Goal: Task Accomplishment & Management: Manage account settings

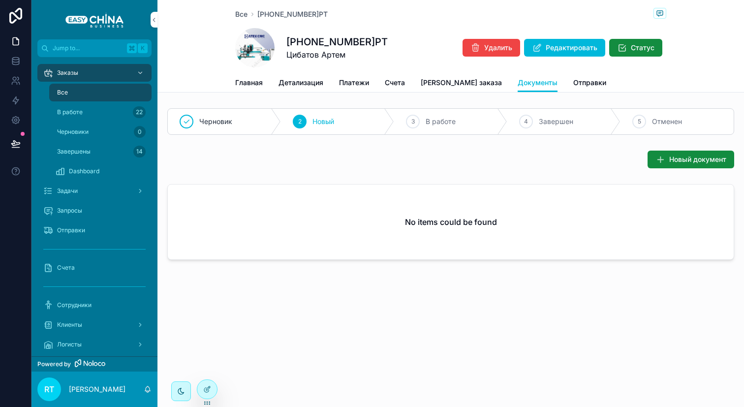
click at [290, 82] on span "Детализация" at bounding box center [300, 83] width 45 height 10
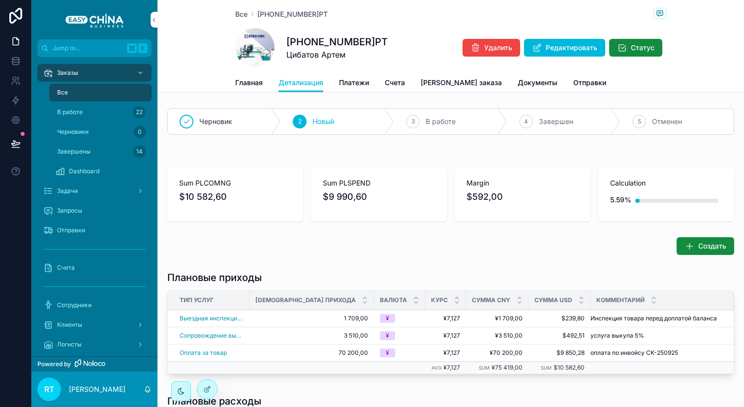
click at [250, 82] on span "Главная" at bounding box center [249, 83] width 28 height 10
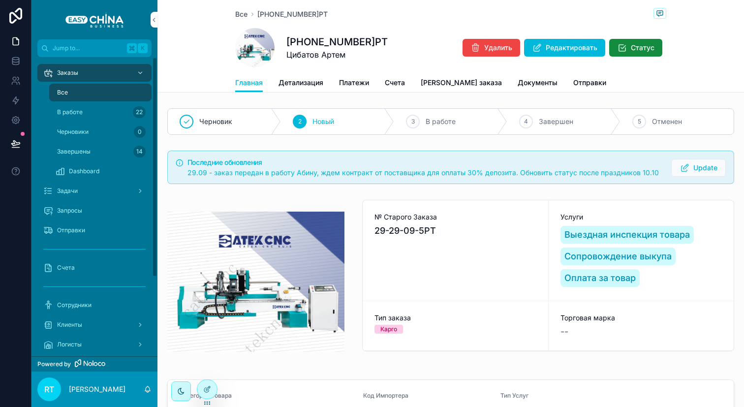
click at [111, 171] on div "Dashboard" at bounding box center [100, 171] width 90 height 16
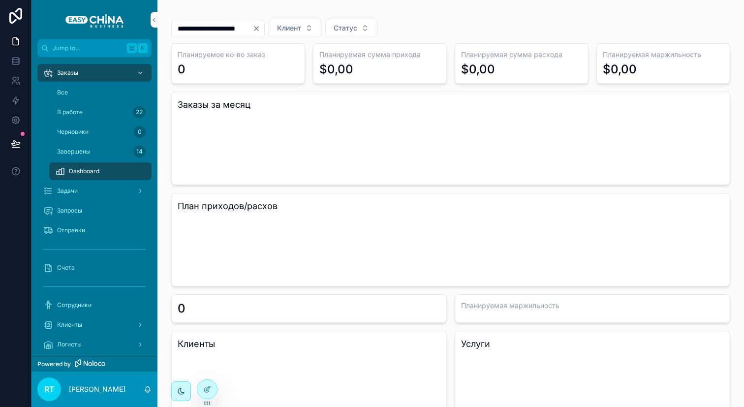
click at [260, 25] on icon "Clear" at bounding box center [256, 29] width 8 height 8
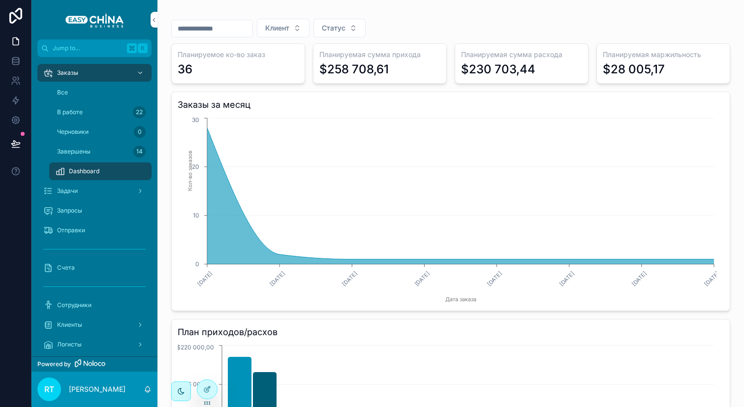
click at [92, 93] on div "Все" at bounding box center [100, 93] width 90 height 16
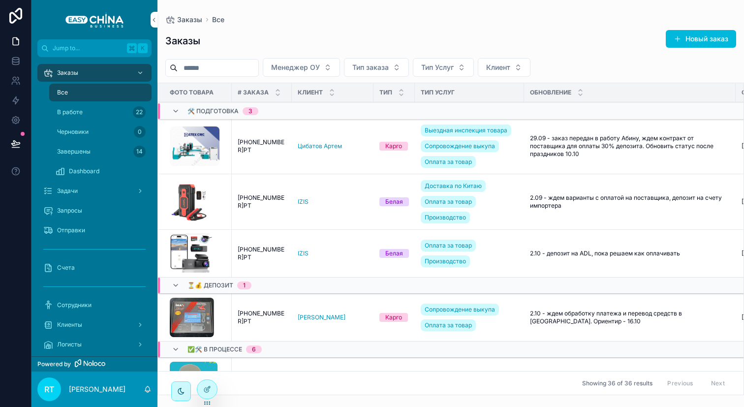
click at [693, 31] on button "Новый заказ" at bounding box center [700, 39] width 70 height 18
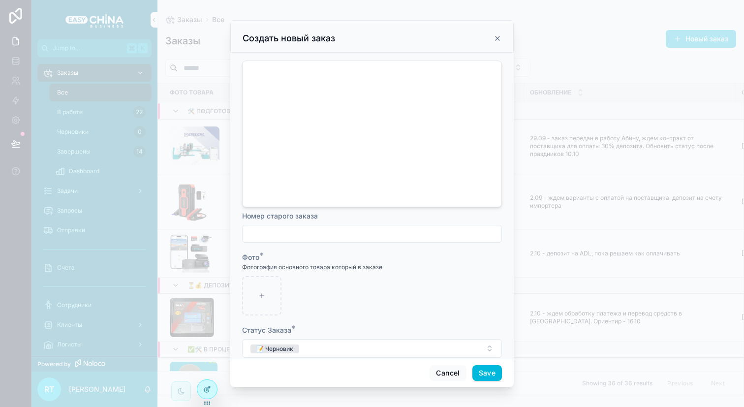
click at [328, 230] on input "scrollable content" at bounding box center [371, 234] width 259 height 14
paste input "**********"
type input "**********"
click at [263, 277] on div "scrollable content" at bounding box center [261, 295] width 39 height 39
click at [271, 279] on div "scrollable content" at bounding box center [261, 295] width 39 height 39
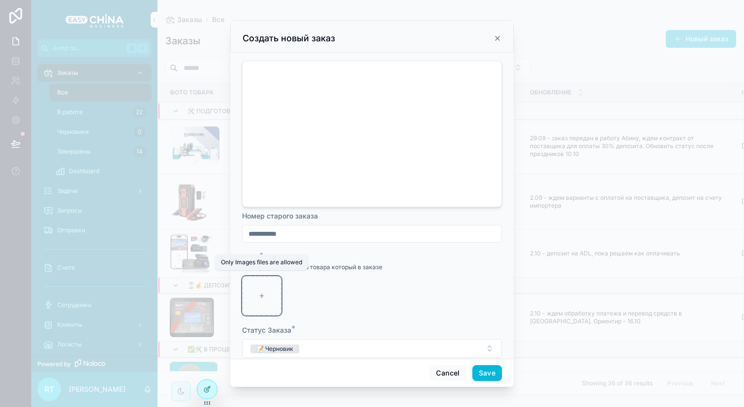
click at [265, 292] on icon "scrollable content" at bounding box center [261, 295] width 7 height 7
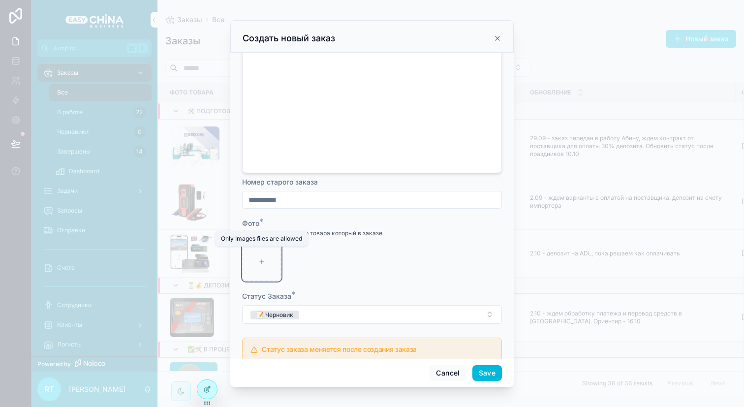
scroll to position [46, 0]
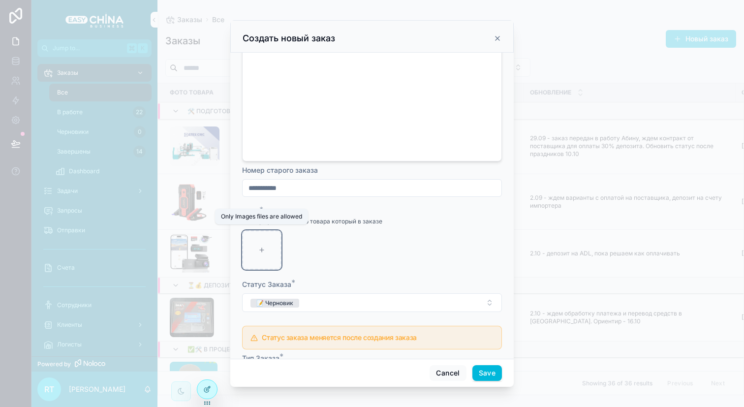
click at [255, 245] on div "scrollable content" at bounding box center [261, 249] width 39 height 39
click at [256, 245] on div "scrollable content" at bounding box center [261, 249] width 39 height 39
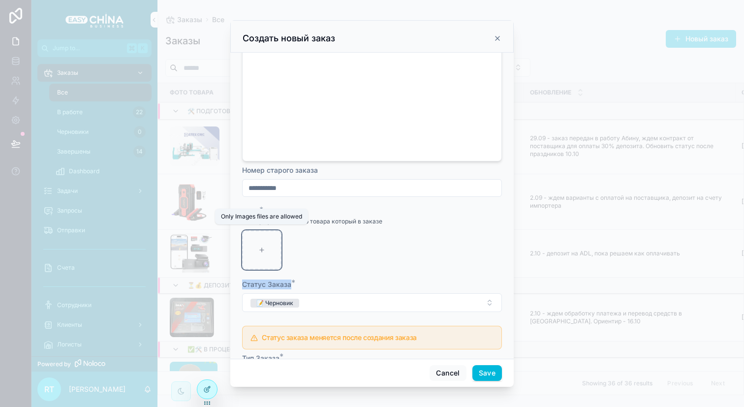
click at [256, 245] on div "scrollable content" at bounding box center [261, 249] width 39 height 39
click at [325, 257] on div "scrollable content" at bounding box center [372, 249] width 260 height 39
click at [264, 246] on icon "scrollable content" at bounding box center [261, 249] width 7 height 7
click at [264, 250] on icon "scrollable content" at bounding box center [262, 250] width 4 height 0
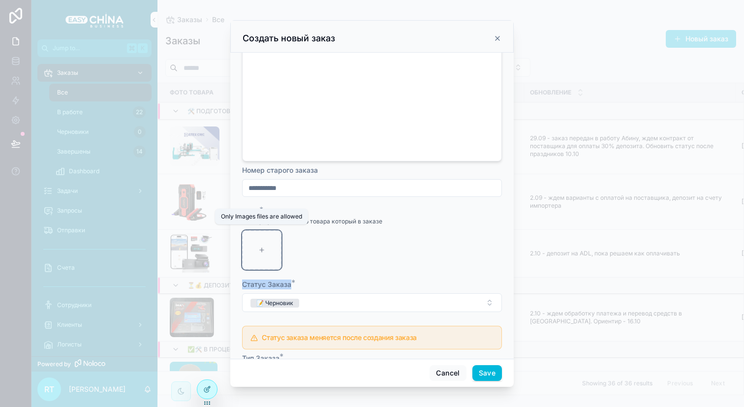
click at [264, 250] on icon "scrollable content" at bounding box center [262, 250] width 4 height 0
click at [392, 271] on form "**********" at bounding box center [372, 345] width 260 height 668
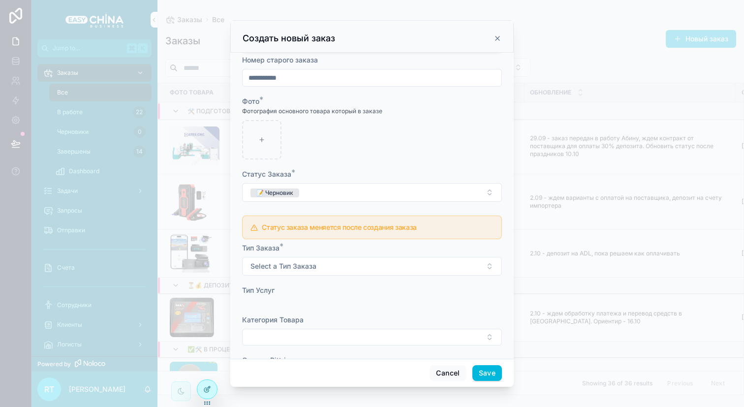
scroll to position [165, 0]
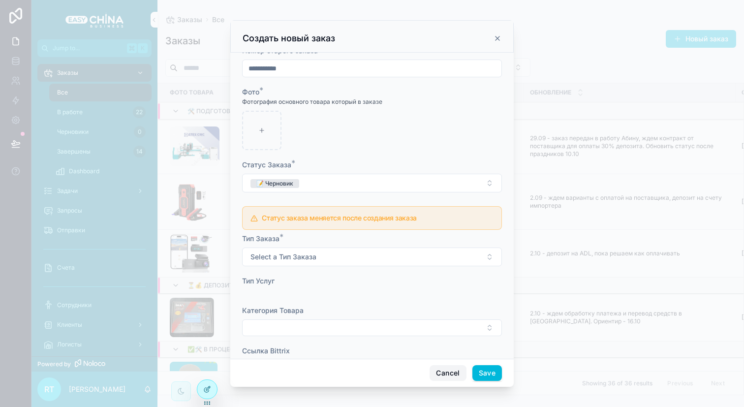
click at [434, 365] on button "Cancel" at bounding box center [447, 373] width 36 height 16
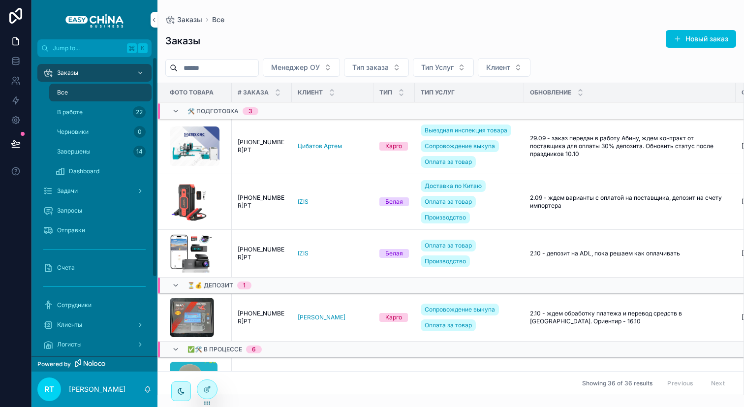
click at [81, 73] on div "Заказы" at bounding box center [94, 73] width 102 height 16
click at [686, 32] on button "Новый заказ" at bounding box center [700, 39] width 70 height 18
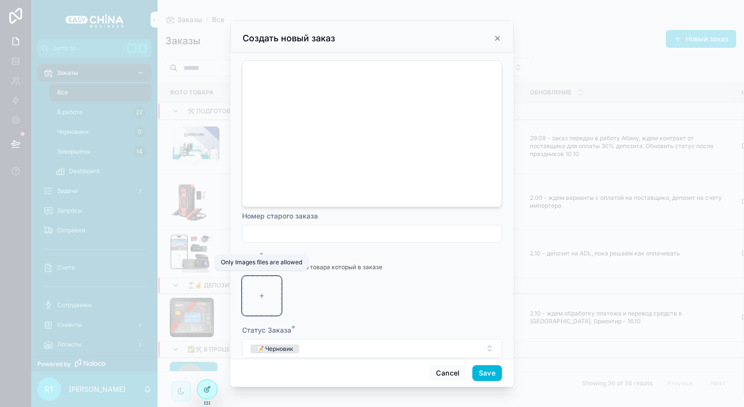
click at [265, 286] on div "scrollable content" at bounding box center [261, 295] width 39 height 39
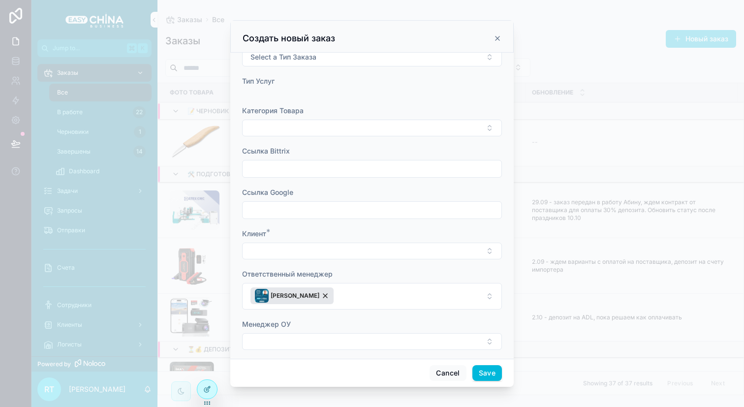
scroll to position [369, 0]
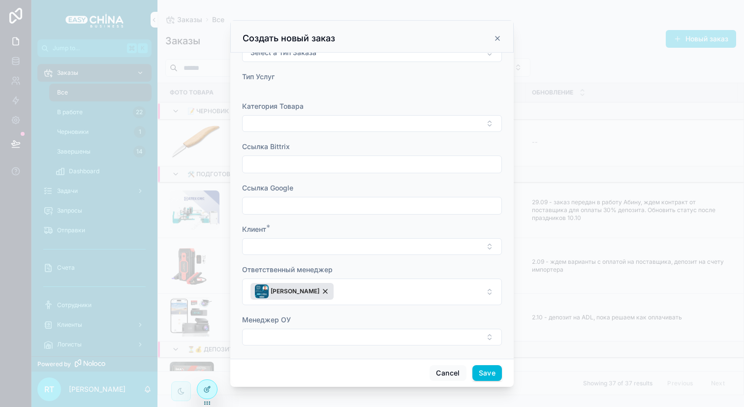
click at [388, 246] on button "Select Button" at bounding box center [372, 246] width 260 height 17
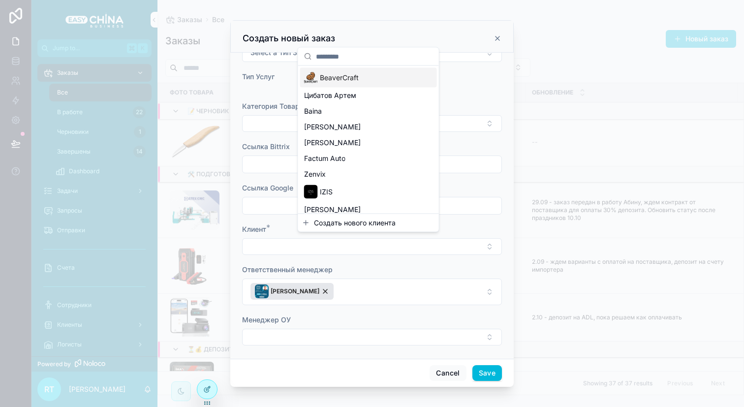
click at [374, 255] on div "Jump to... K Заказы Все В работе 22 Черновики 1 Завершены 14 Dashboard Задачи З…" at bounding box center [387, 203] width 712 height 407
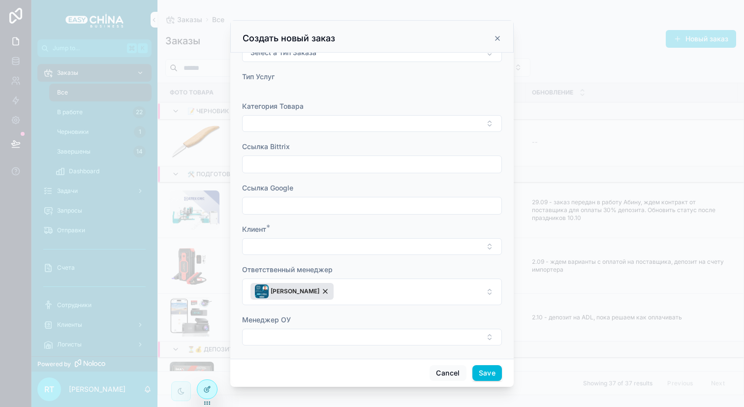
click at [375, 246] on button "Select Button" at bounding box center [372, 246] width 260 height 17
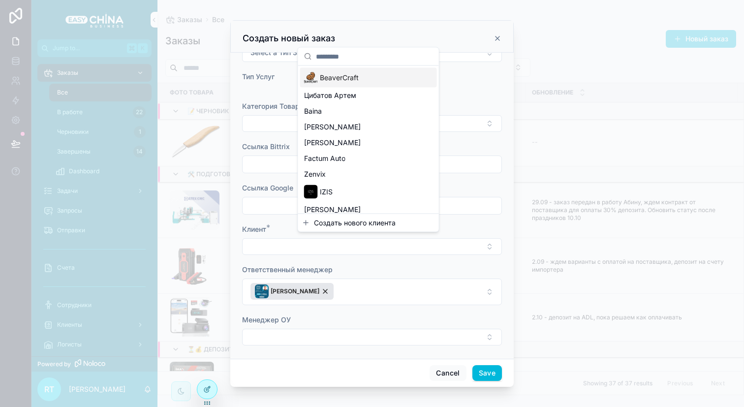
click at [377, 215] on div "Создать нового клиента" at bounding box center [368, 223] width 141 height 18
click at [377, 223] on span "Создать нового клиента" at bounding box center [355, 223] width 82 height 10
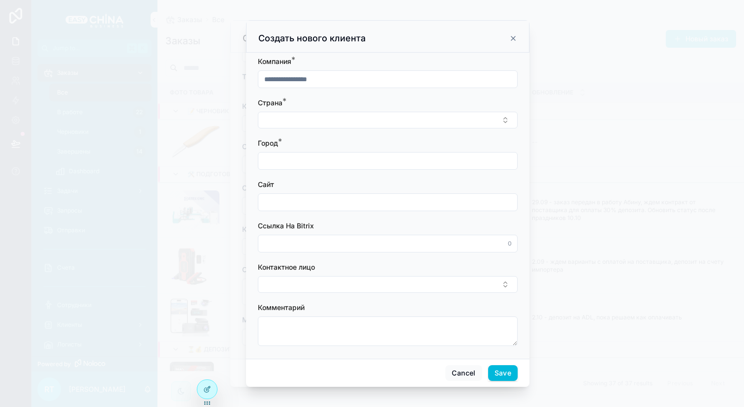
click at [512, 39] on icon "scrollable content" at bounding box center [513, 38] width 8 height 8
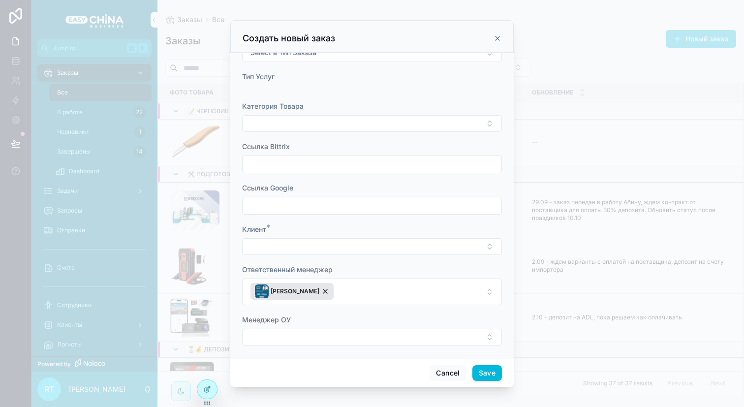
click at [216, 385] on div at bounding box center [207, 393] width 21 height 28
click at [205, 387] on icon at bounding box center [207, 389] width 8 height 8
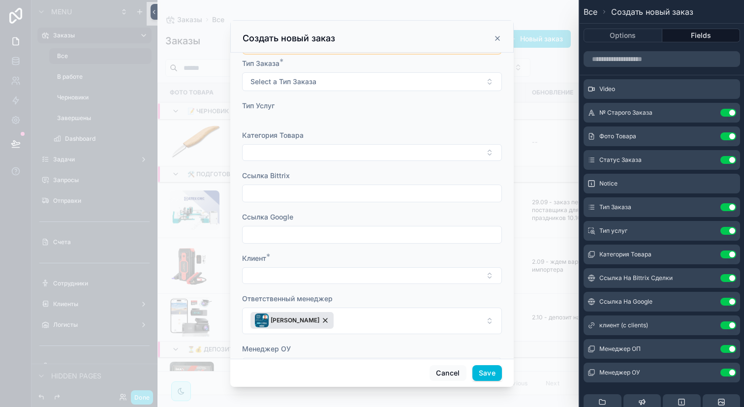
scroll to position [338, 0]
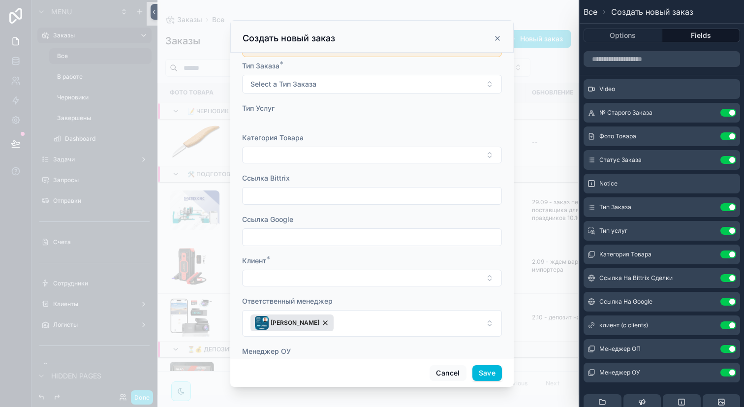
click at [391, 273] on button "Select Button" at bounding box center [372, 278] width 260 height 17
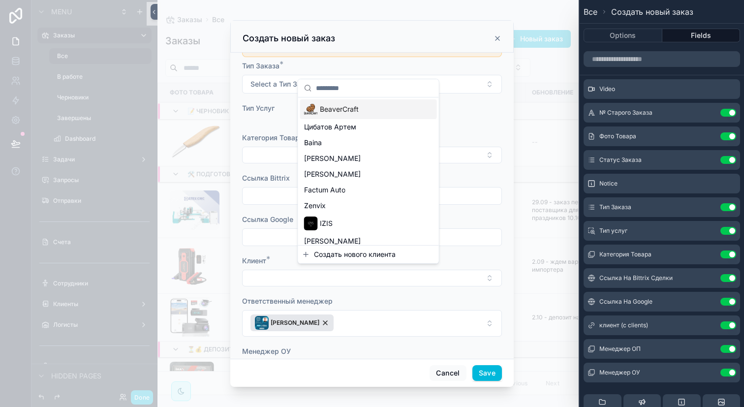
click at [384, 254] on span "Создать нового клиента" at bounding box center [355, 254] width 82 height 10
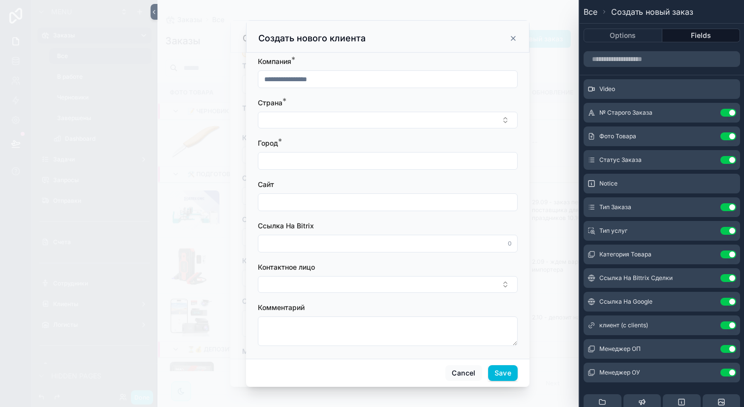
click at [517, 37] on div "Создать нового клиента" at bounding box center [387, 36] width 283 height 32
click at [514, 37] on icon "scrollable content" at bounding box center [513, 38] width 8 height 8
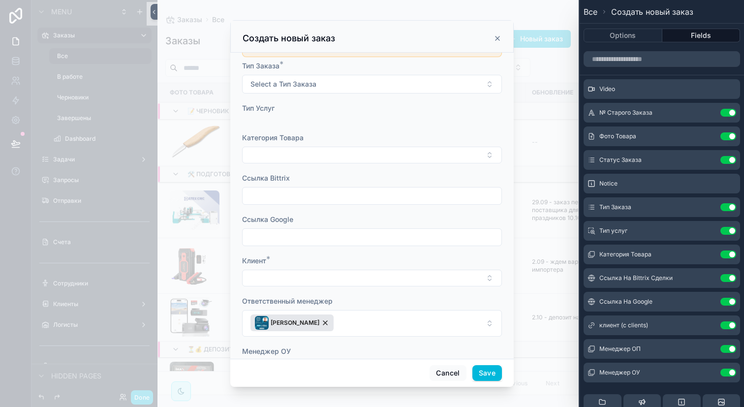
click at [167, 200] on div "scrollable content" at bounding box center [372, 203] width 744 height 407
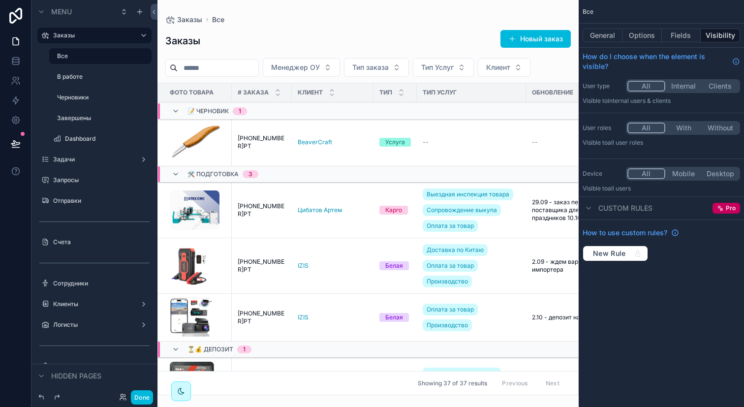
click at [144, 391] on button "Done" at bounding box center [142, 397] width 22 height 14
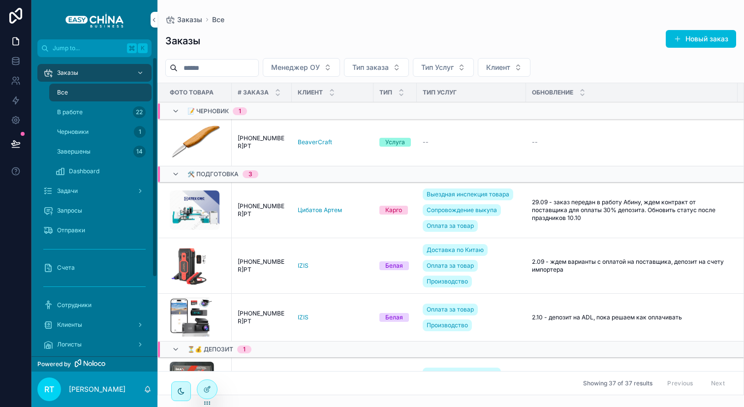
click at [112, 111] on div "В работе 22" at bounding box center [100, 112] width 90 height 16
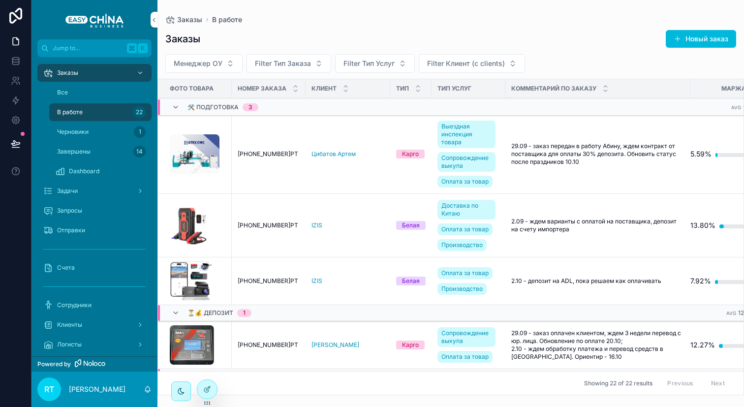
click at [105, 131] on div "Черновики 1" at bounding box center [100, 132] width 90 height 16
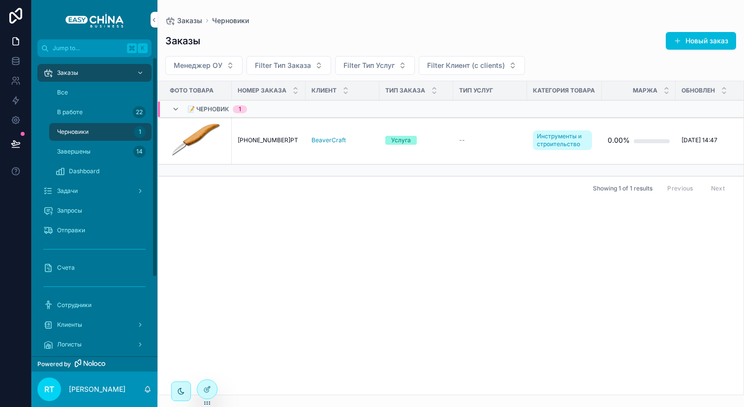
click at [98, 113] on div "В работе 22" at bounding box center [100, 112] width 90 height 16
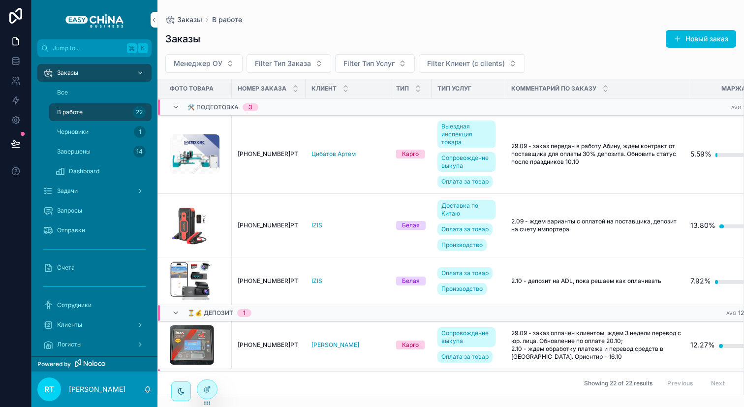
click at [277, 151] on span "[PHONE_NUMBER]РТ" at bounding box center [268, 154] width 60 height 8
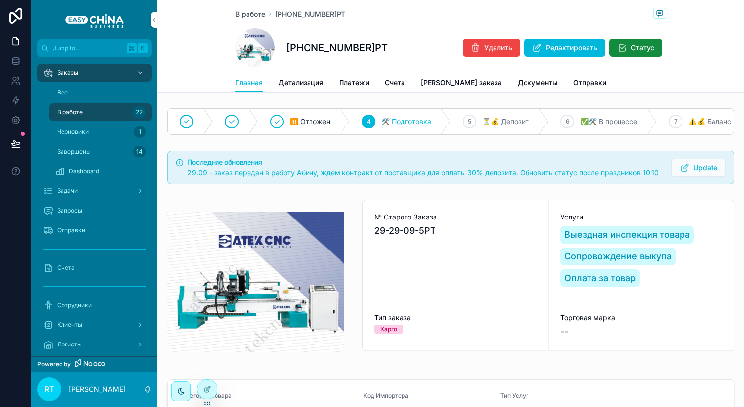
click at [304, 90] on link "Детализация" at bounding box center [300, 84] width 45 height 20
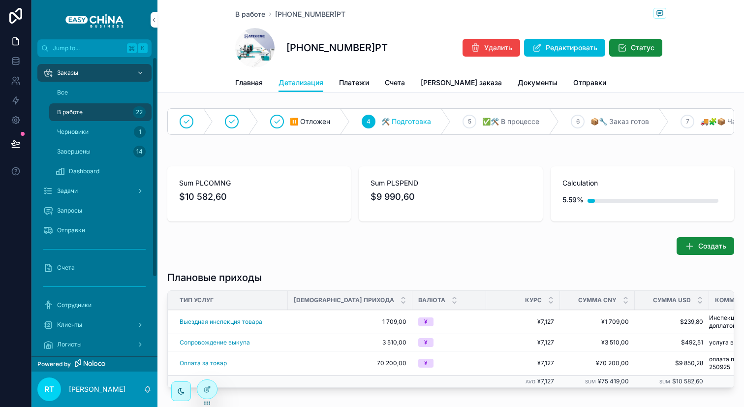
click at [110, 93] on div "Все" at bounding box center [100, 93] width 90 height 16
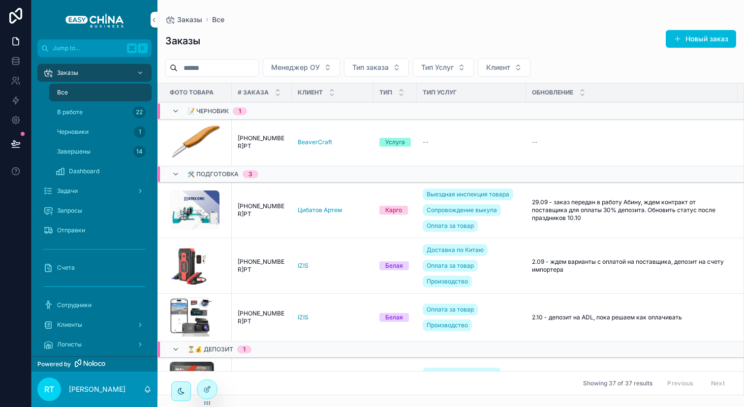
click at [257, 141] on span "[PHONE_NUMBER]РТ" at bounding box center [262, 142] width 48 height 16
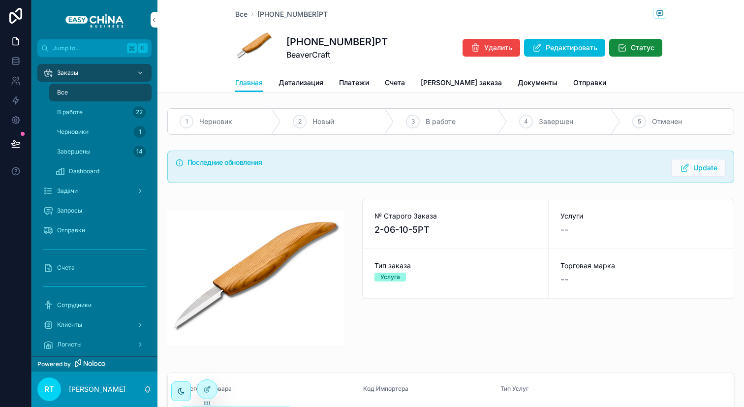
click at [306, 82] on span "Детализация" at bounding box center [300, 83] width 45 height 10
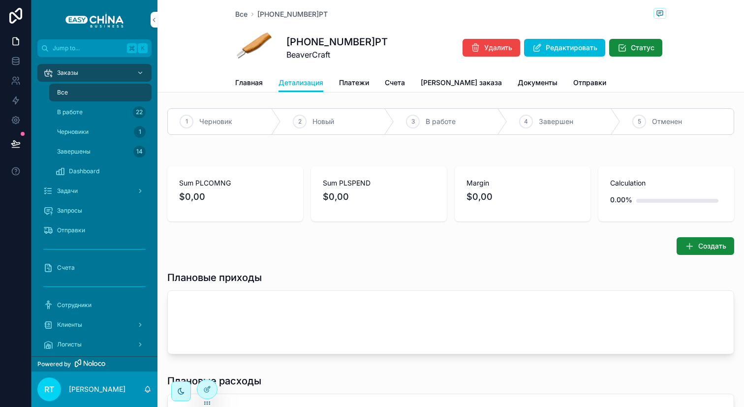
click at [352, 82] on span "Платежи" at bounding box center [354, 83] width 30 height 10
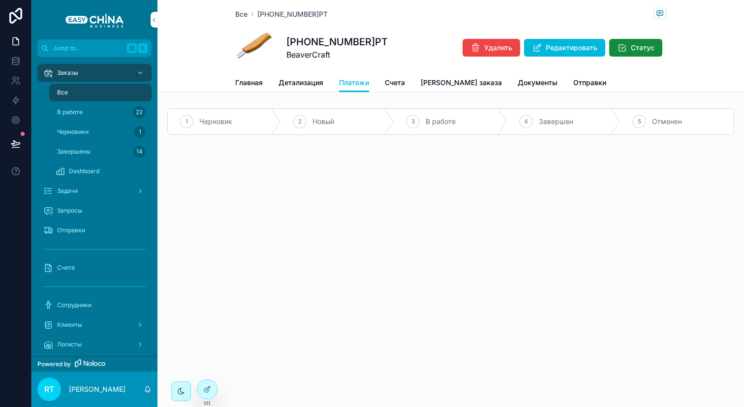
click at [292, 83] on span "Детализация" at bounding box center [300, 83] width 45 height 10
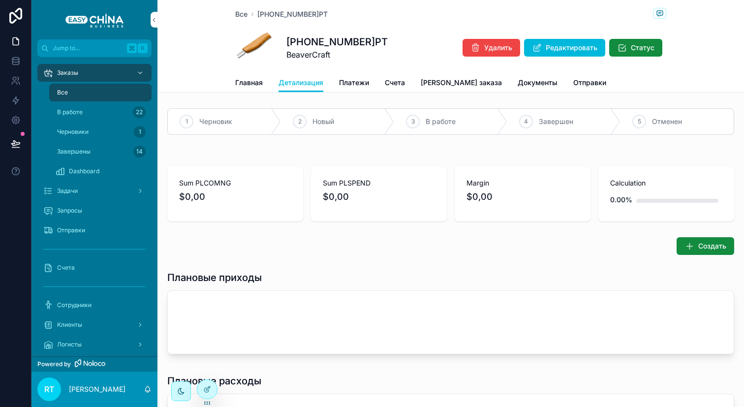
click at [248, 82] on span "Главная" at bounding box center [249, 83] width 28 height 10
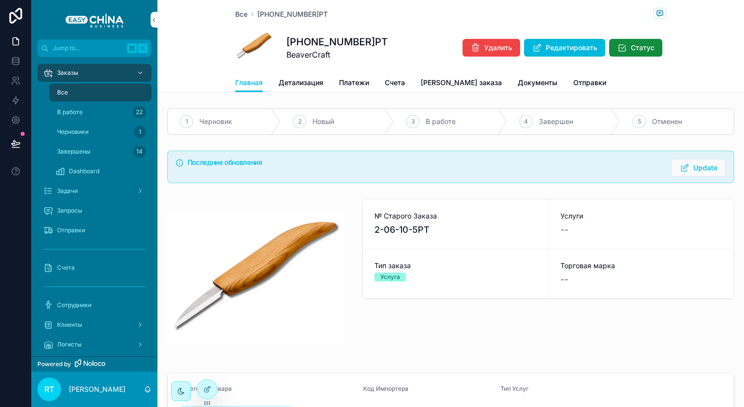
click at [214, 390] on div at bounding box center [207, 389] width 20 height 19
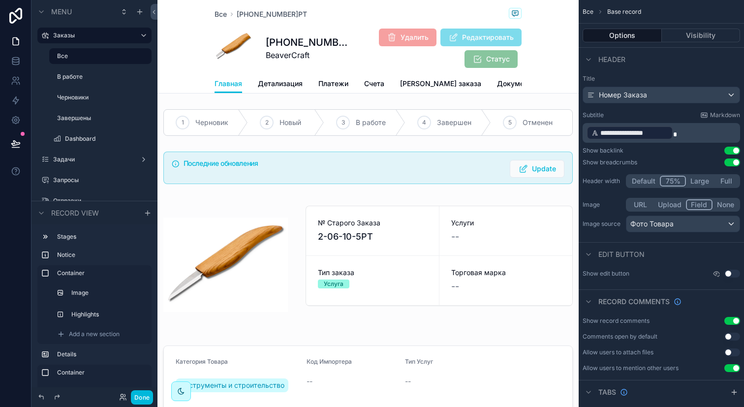
click at [338, 188] on div "scrollable content" at bounding box center [367, 168] width 421 height 40
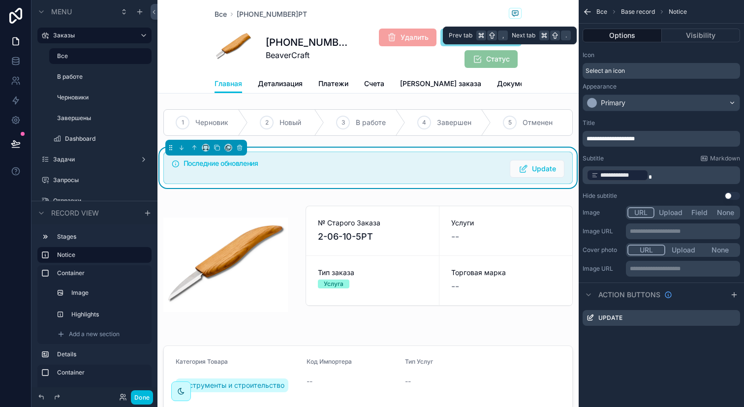
click at [699, 33] on button "Visibility" at bounding box center [701, 36] width 79 height 14
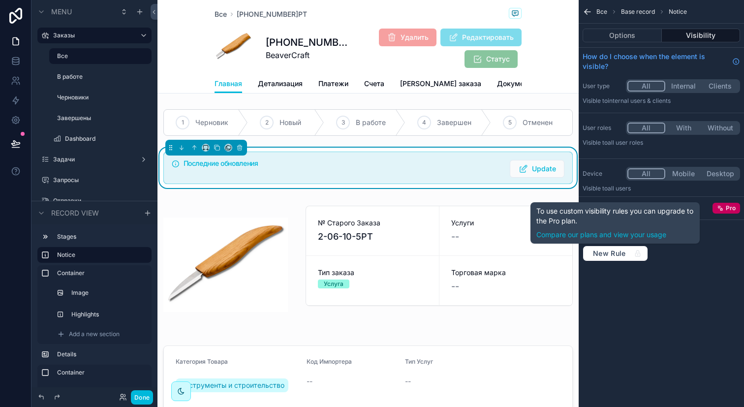
click at [674, 253] on div "How to use custom rules? New Rule" at bounding box center [660, 242] width 165 height 45
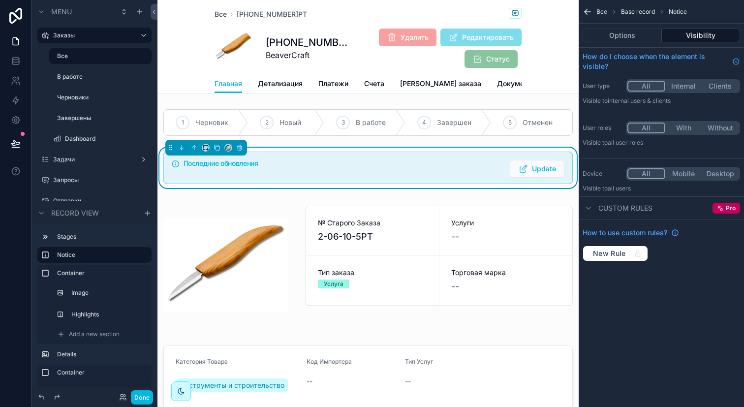
click at [621, 39] on button "Options" at bounding box center [621, 36] width 79 height 14
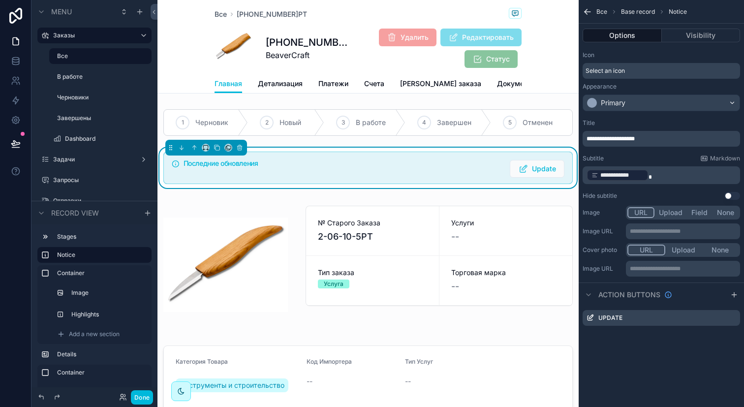
click at [584, 12] on icon "scrollable content" at bounding box center [587, 12] width 10 height 10
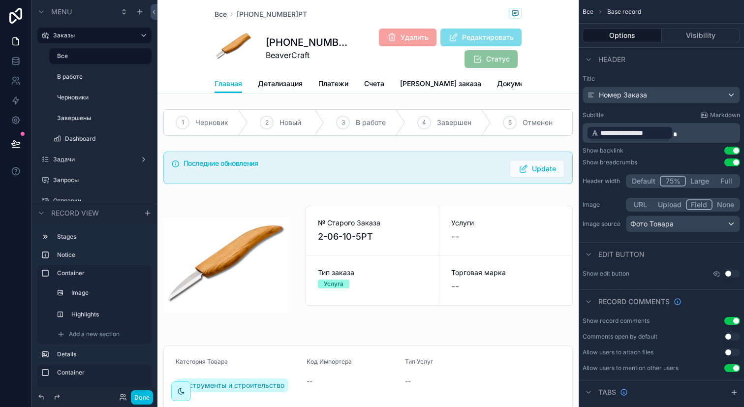
click at [137, 394] on button "Done" at bounding box center [142, 397] width 22 height 14
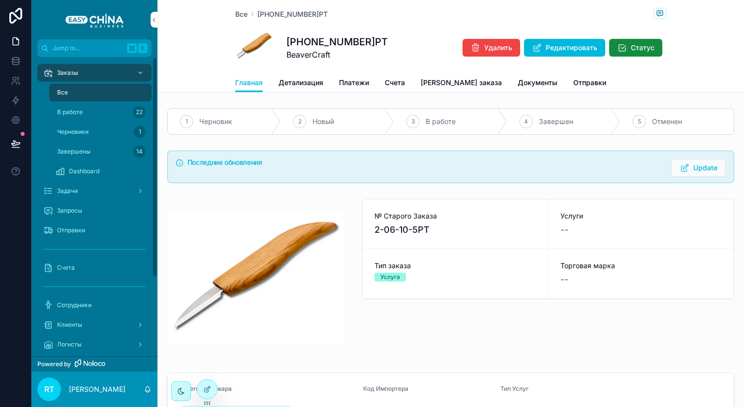
click at [124, 135] on div "Черновики 1" at bounding box center [100, 132] width 90 height 16
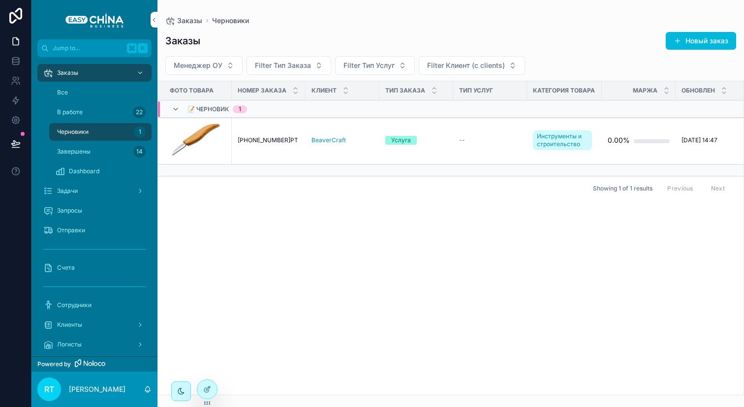
click at [78, 113] on span "В работе" at bounding box center [70, 112] width 26 height 8
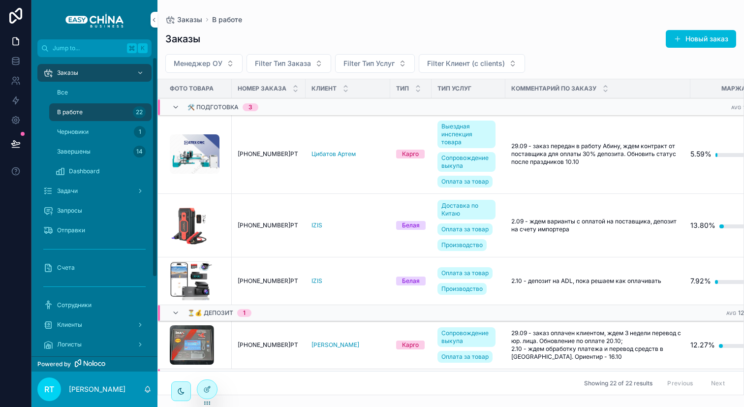
click at [90, 98] on div "Все" at bounding box center [100, 93] width 90 height 16
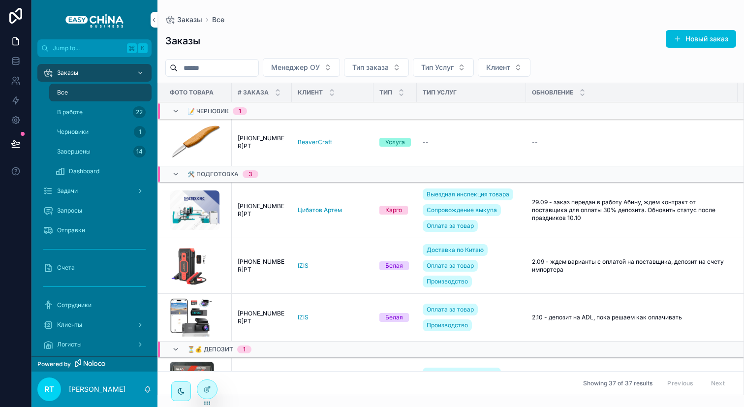
click at [247, 141] on span "[PHONE_NUMBER]РТ" at bounding box center [262, 142] width 48 height 16
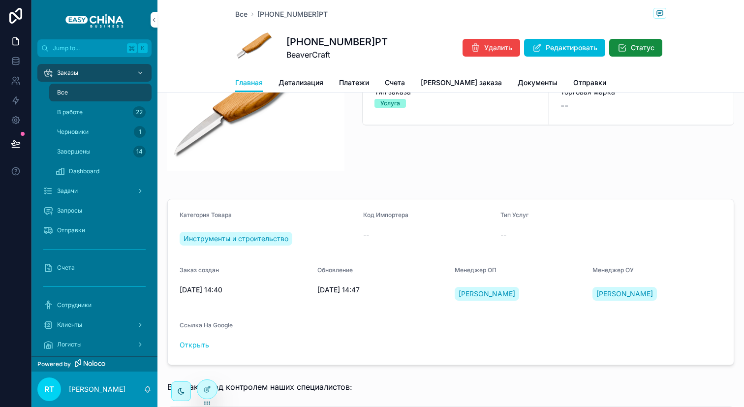
scroll to position [181, 0]
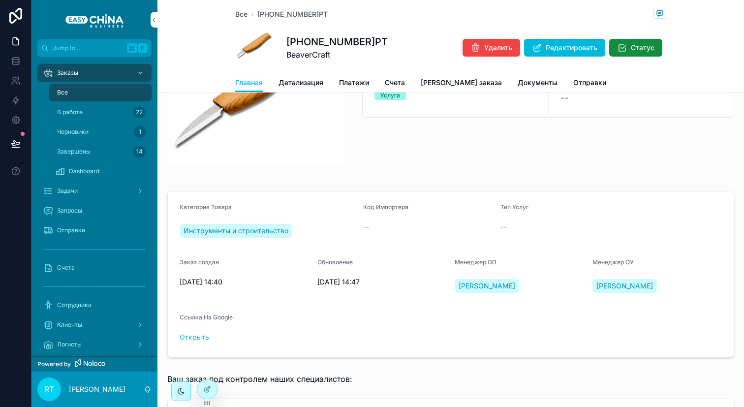
click at [209, 391] on icon at bounding box center [207, 389] width 8 height 8
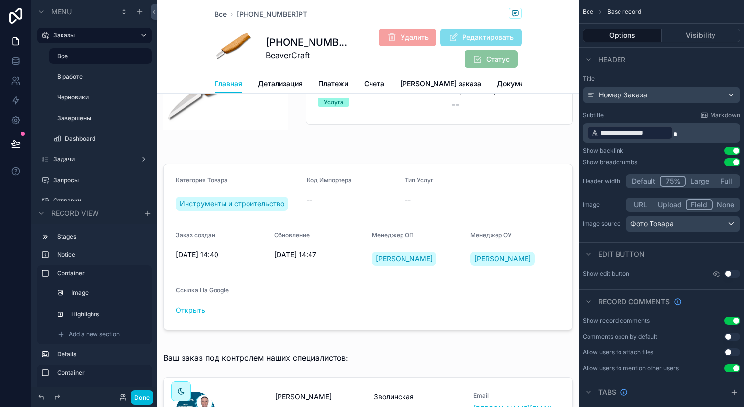
click at [150, 393] on button "Done" at bounding box center [142, 397] width 22 height 14
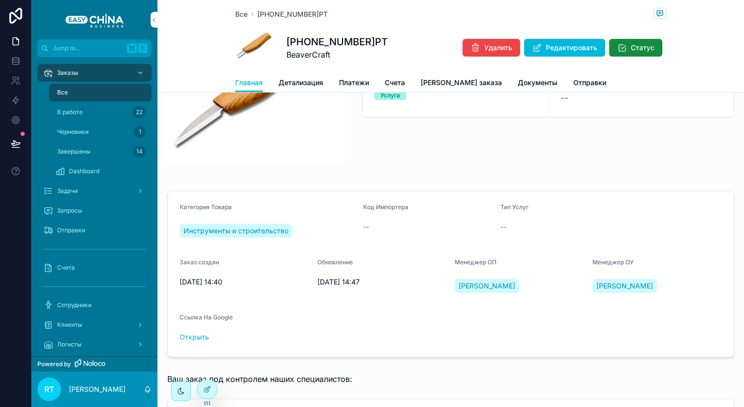
click at [572, 55] on button "Редактировать" at bounding box center [564, 48] width 81 height 18
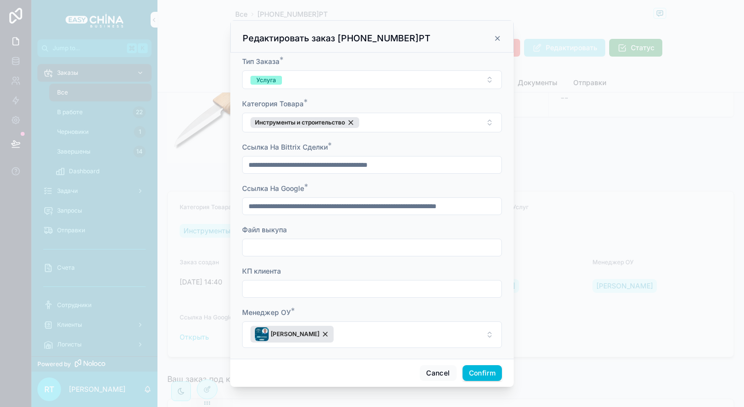
click at [495, 38] on icon at bounding box center [497, 38] width 8 height 8
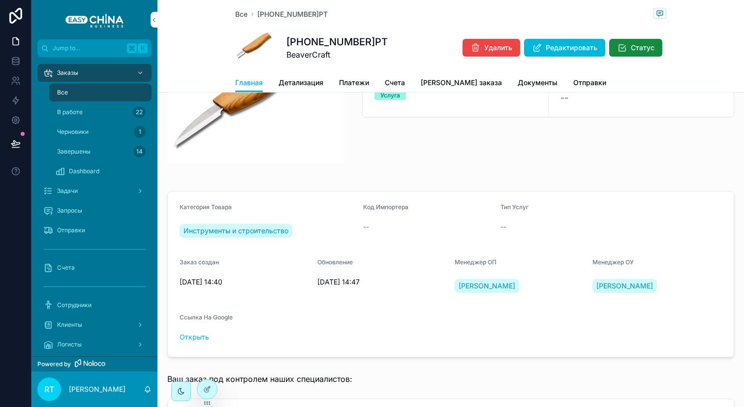
click at [220, 284] on span "[DATE] 14:40" at bounding box center [245, 282] width 130 height 10
drag, startPoint x: 178, startPoint y: 284, endPoint x: 231, endPoint y: 284, distance: 53.6
click at [231, 284] on span "[DATE] 14:40" at bounding box center [245, 282] width 130 height 10
click at [11, 59] on icon at bounding box center [16, 61] width 10 height 10
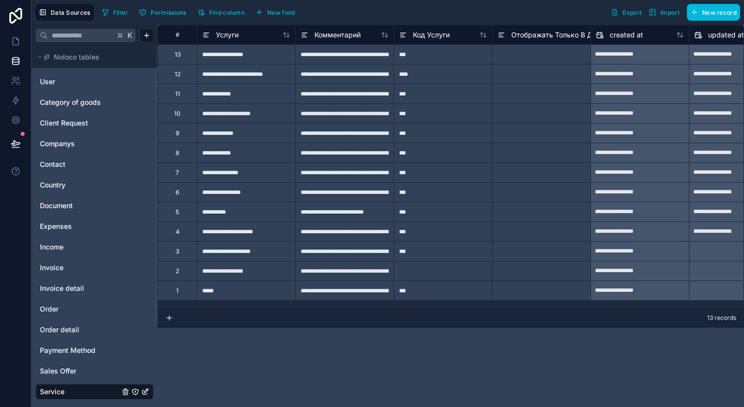
click at [69, 305] on link "Order" at bounding box center [80, 309] width 80 height 10
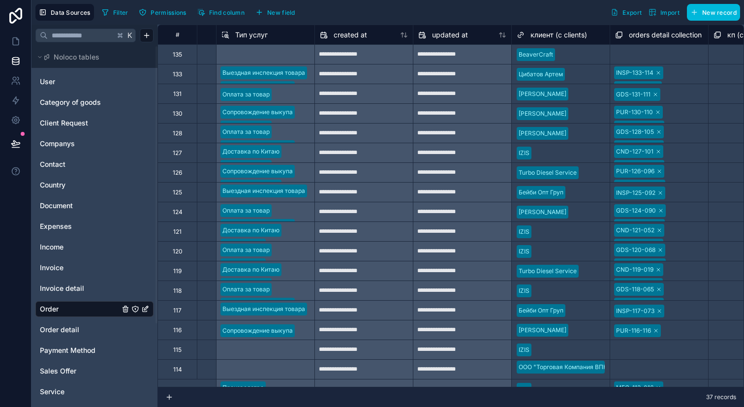
scroll to position [0, 2630]
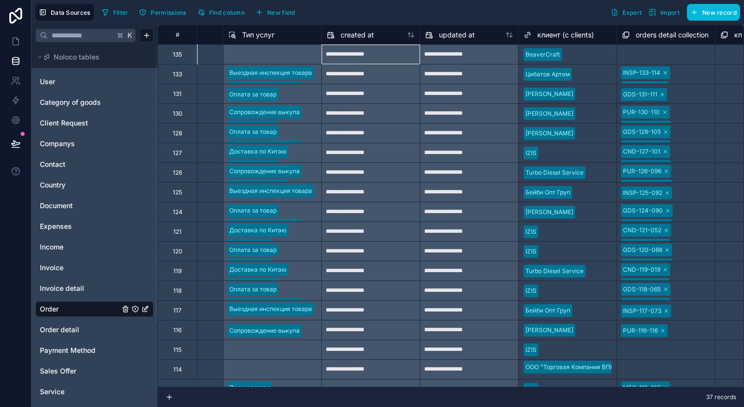
click at [361, 62] on div "**********" at bounding box center [370, 54] width 98 height 20
click at [361, 59] on div "**********" at bounding box center [371, 55] width 98 height 16
click at [352, 59] on div "**********" at bounding box center [371, 55] width 98 height 16
click at [353, 55] on div "**********" at bounding box center [371, 55] width 98 height 16
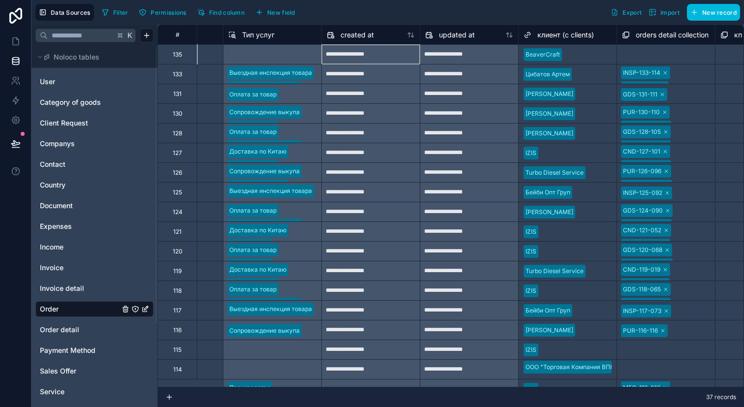
click at [353, 55] on div "**********" at bounding box center [371, 55] width 98 height 16
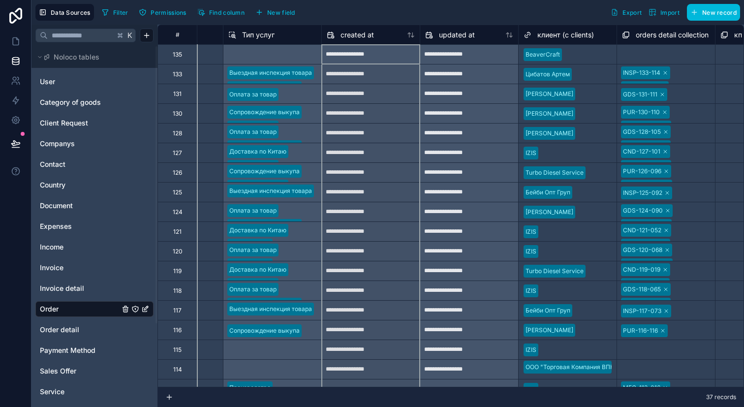
click at [353, 34] on span "created at" at bounding box center [356, 35] width 33 height 10
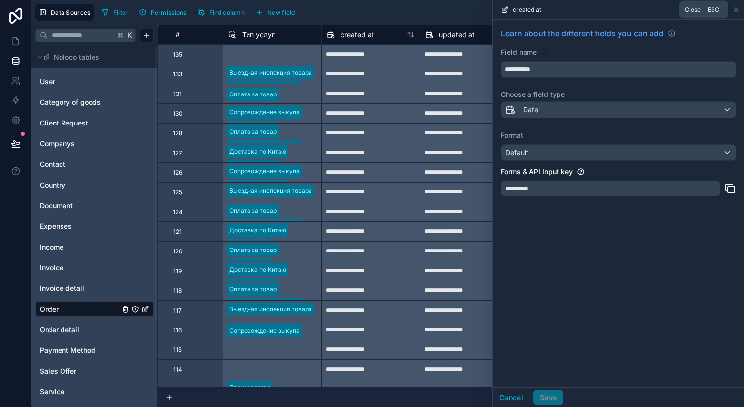
click at [736, 12] on icon at bounding box center [736, 10] width 8 height 8
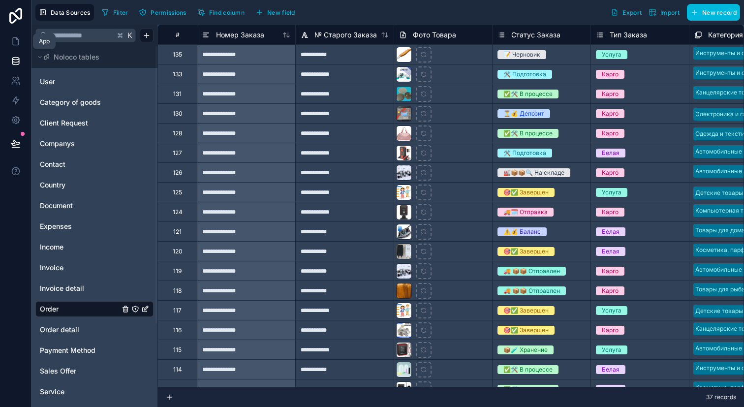
click at [14, 44] on icon at bounding box center [16, 41] width 10 height 10
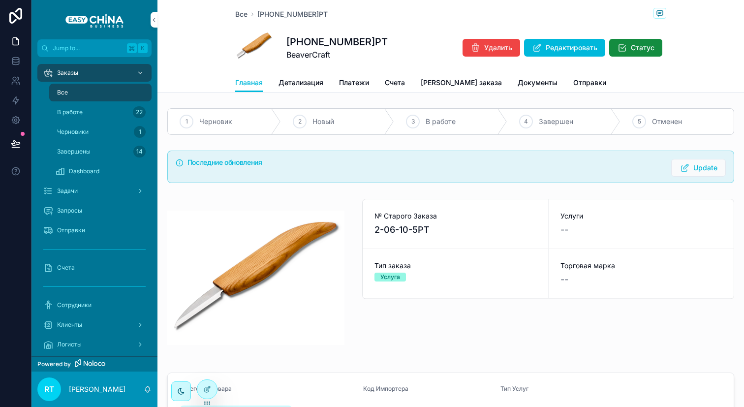
click at [673, 171] on button "Update" at bounding box center [698, 168] width 55 height 18
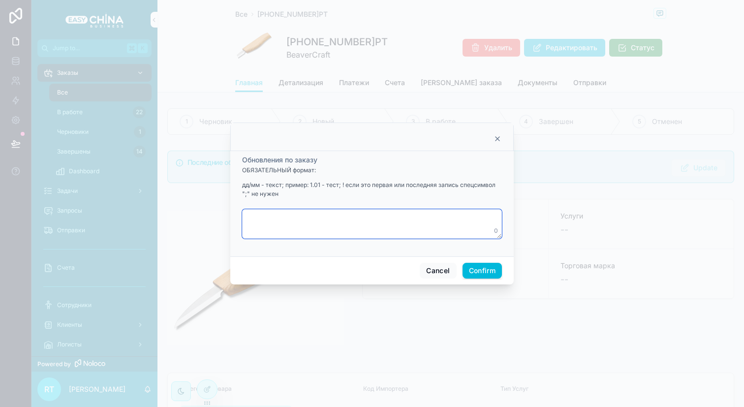
click at [363, 225] on textarea at bounding box center [372, 224] width 260 height 30
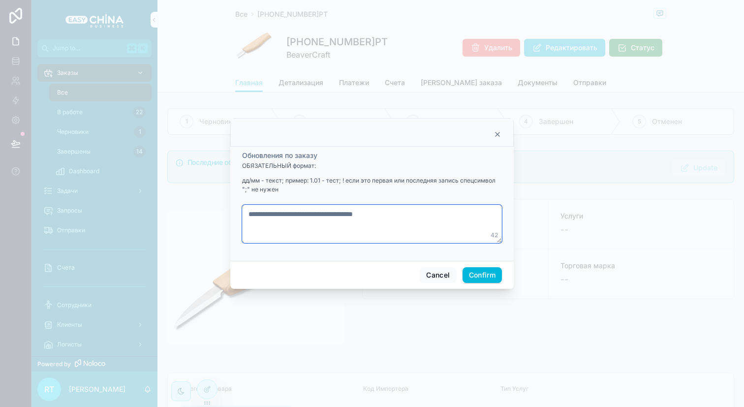
type textarea "**********"
click at [473, 274] on button "Confirm" at bounding box center [481, 275] width 39 height 16
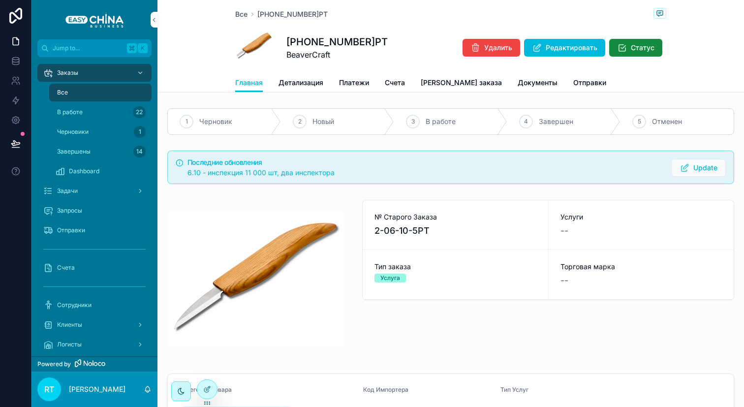
click at [74, 95] on div "Все" at bounding box center [100, 93] width 90 height 16
